Goal: Information Seeking & Learning: Learn about a topic

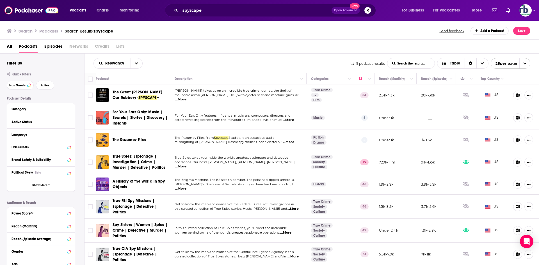
scroll to position [25, 0]
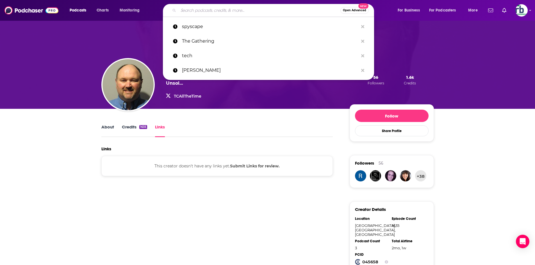
click at [197, 10] on input "Search podcasts, credits, & more..." at bounding box center [259, 10] width 162 height 9
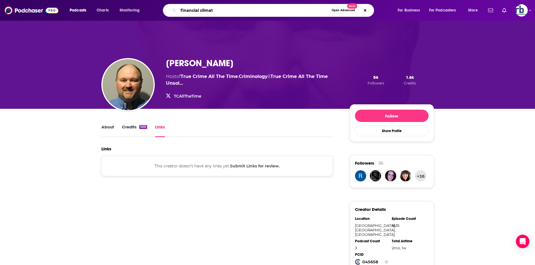
type input "financial climate"
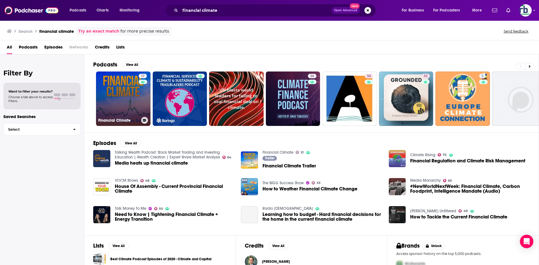
click at [126, 95] on link "17 Financial Climate" at bounding box center [123, 99] width 54 height 54
